Goal: Task Accomplishment & Management: Manage account settings

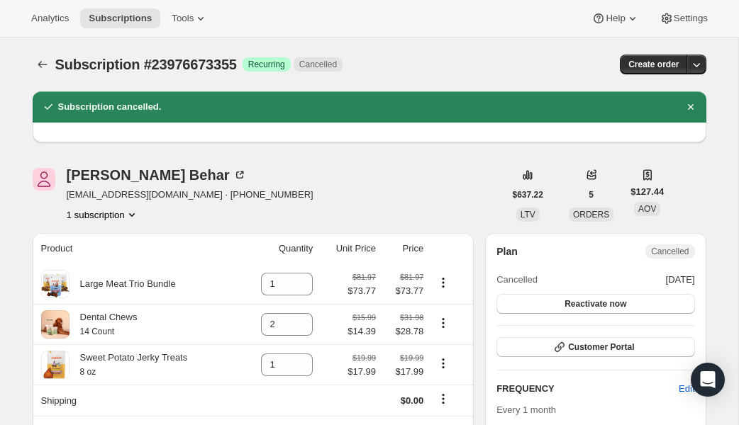
scroll to position [2, 0]
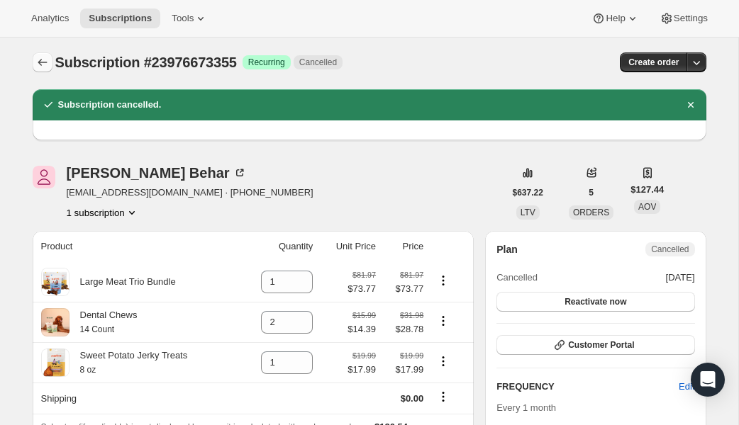
click at [41, 65] on icon "Subscriptions" at bounding box center [42, 62] width 14 height 14
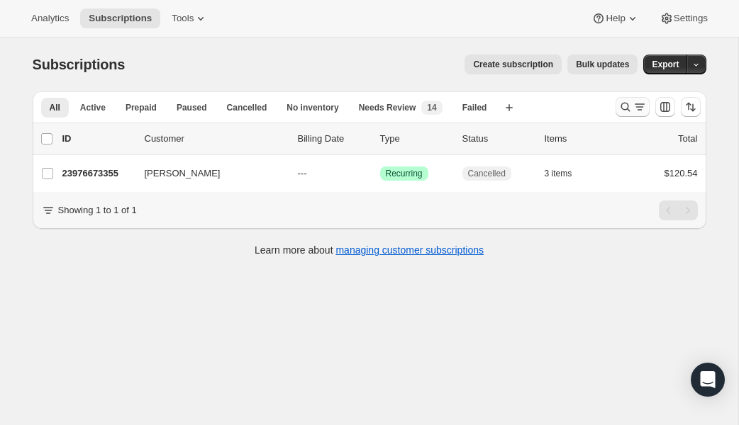
click at [625, 102] on icon "Search and filter results" at bounding box center [625, 107] width 14 height 14
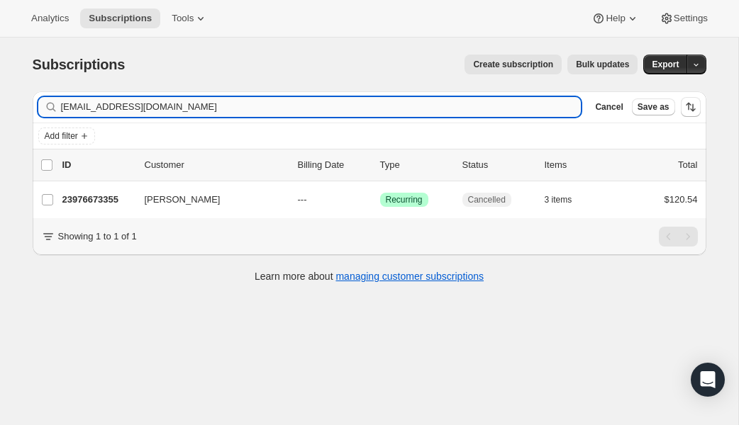
click at [213, 113] on input "jbbehar@relentless.net" at bounding box center [321, 107] width 520 height 20
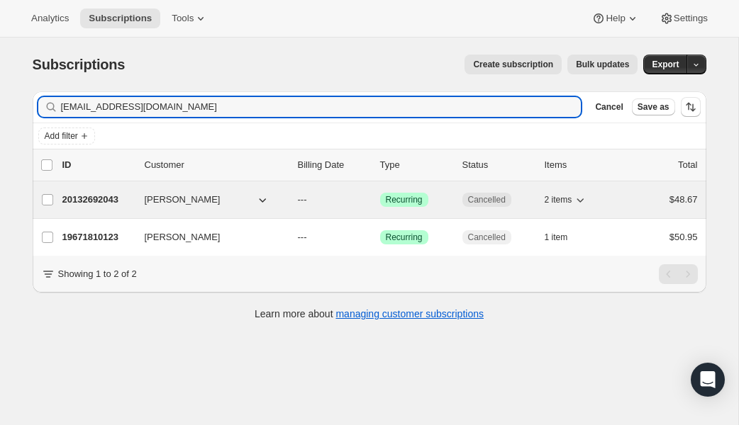
type input "[EMAIL_ADDRESS][DOMAIN_NAME]"
click at [95, 193] on p "20132692043" at bounding box center [97, 200] width 71 height 14
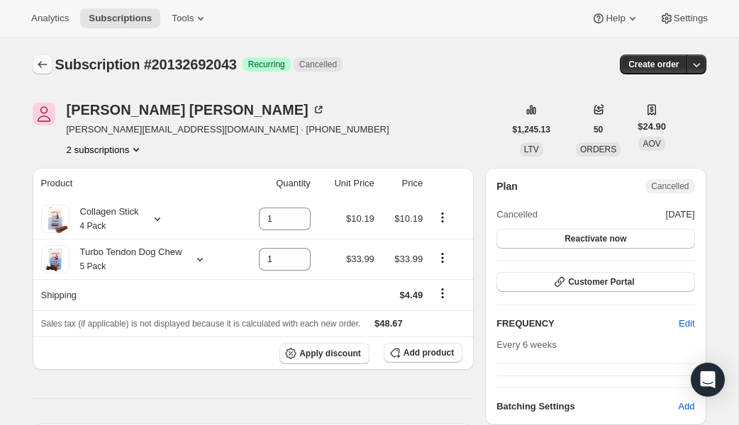
click at [37, 62] on icon "Subscriptions" at bounding box center [42, 64] width 14 height 14
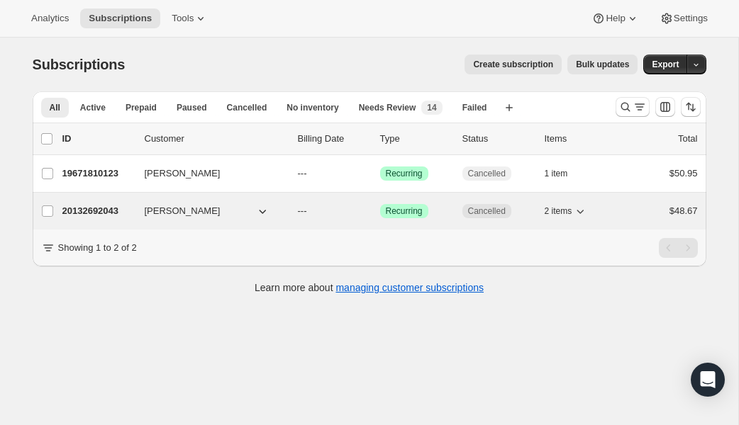
click at [107, 215] on p "20132692043" at bounding box center [97, 211] width 71 height 14
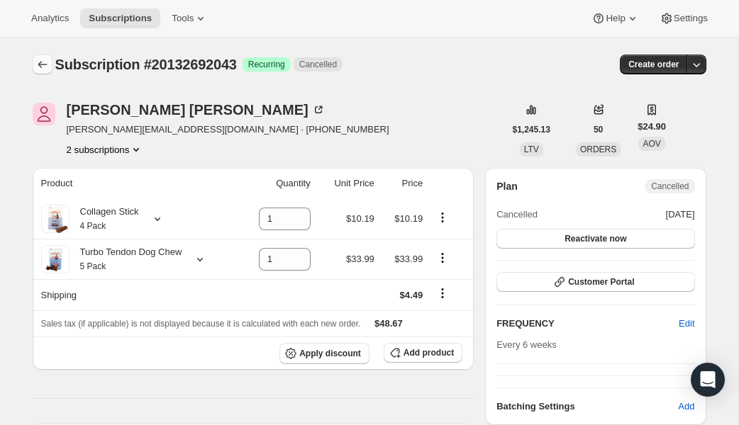
click at [42, 58] on icon "Subscriptions" at bounding box center [42, 64] width 14 height 14
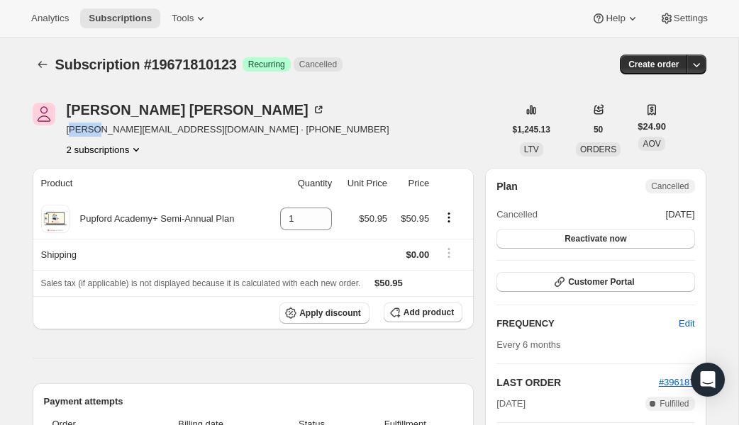
drag, startPoint x: 69, startPoint y: 133, endPoint x: 94, endPoint y: 130, distance: 25.0
click at [94, 130] on span "josienhopkins@comcast.net · +14158477223" at bounding box center [228, 130] width 323 height 14
drag, startPoint x: 65, startPoint y: 130, endPoint x: 189, endPoint y: 130, distance: 124.1
click at [189, 130] on div "Josie hopkins josienhopkins@comcast.net · +14158477223 2 subscriptions" at bounding box center [268, 130] width 471 height 54
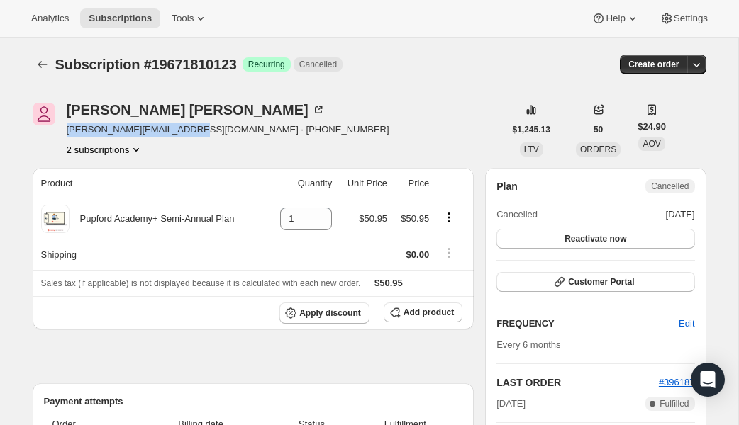
drag, startPoint x: 191, startPoint y: 130, endPoint x: 68, endPoint y: 124, distance: 122.8
click at [67, 124] on span "josienhopkins@comcast.net · +14158477223" at bounding box center [228, 130] width 323 height 14
click at [181, 129] on span "josienhopkins@comcast.net · +14158477223" at bounding box center [228, 130] width 323 height 14
drag, startPoint x: 191, startPoint y: 130, endPoint x: 66, endPoint y: 132, distance: 124.8
click at [67, 132] on span "josienhopkins@comcast.net · +14158477223" at bounding box center [228, 130] width 323 height 14
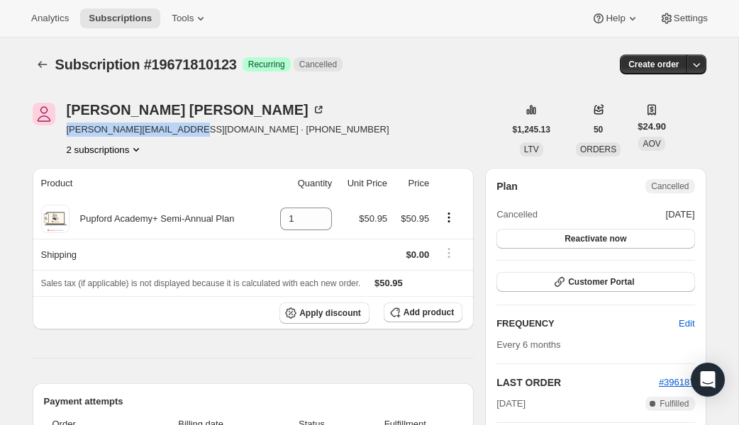
copy span "[EMAIL_ADDRESS][DOMAIN_NAME]"
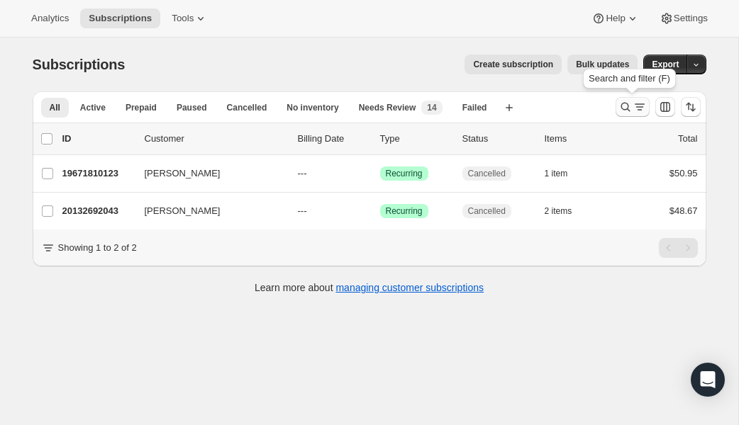
click at [621, 110] on icon "Search and filter results" at bounding box center [625, 107] width 14 height 14
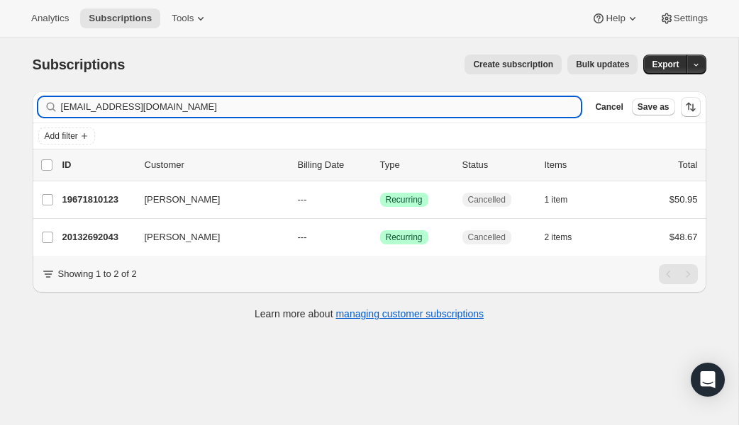
click at [223, 111] on input "[EMAIL_ADDRESS][DOMAIN_NAME]" at bounding box center [321, 107] width 520 height 20
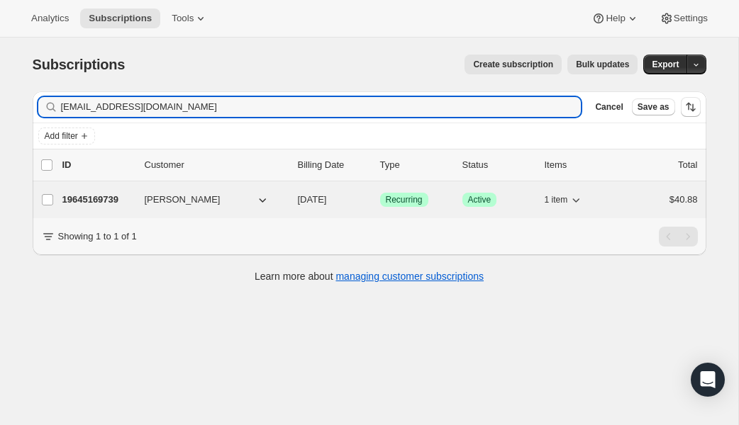
type input "[EMAIL_ADDRESS][DOMAIN_NAME]"
click at [109, 197] on p "19645169739" at bounding box center [97, 200] width 71 height 14
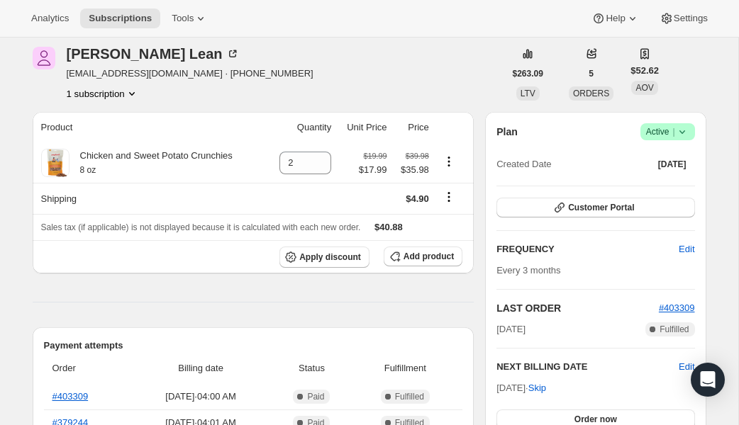
scroll to position [65, 0]
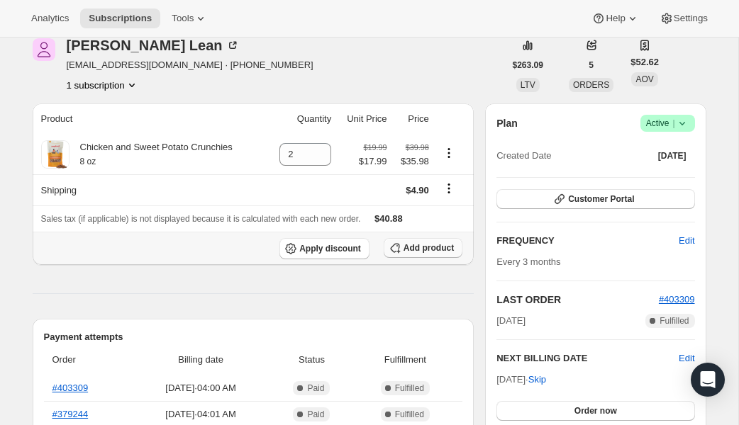
click at [435, 244] on span "Add product" at bounding box center [428, 247] width 50 height 11
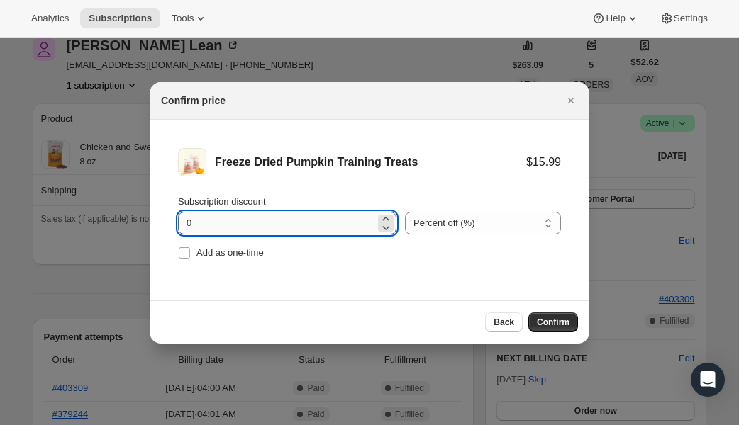
click at [304, 218] on input "0" at bounding box center [276, 223] width 197 height 23
type input "10"
click at [452, 225] on select "Percent off (%) Amount off ($)" at bounding box center [483, 223] width 156 height 23
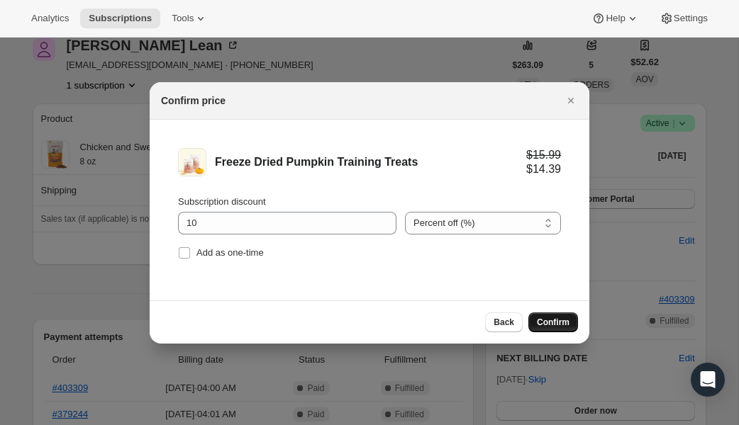
click at [560, 326] on span "Confirm" at bounding box center [553, 322] width 33 height 11
